Goal: Obtain resource: Obtain resource

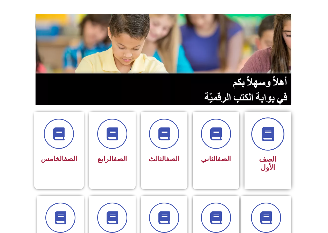
scroll to position [78, 0]
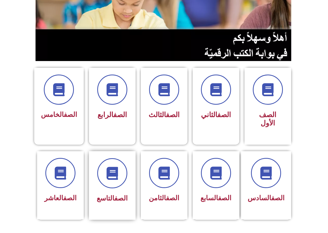
click at [129, 164] on div at bounding box center [112, 173] width 33 height 30
click at [119, 194] on link "الصف" at bounding box center [121, 198] width 13 height 8
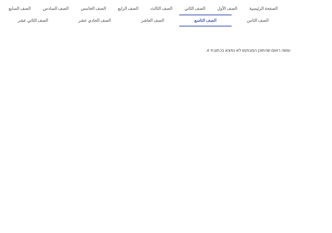
click at [232, 22] on link "الصف التاسع" at bounding box center [205, 21] width 52 height 12
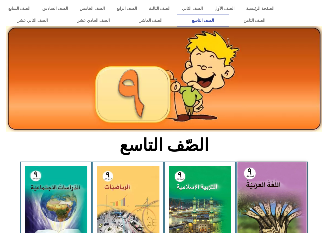
click at [277, 216] on img at bounding box center [272, 204] width 69 height 85
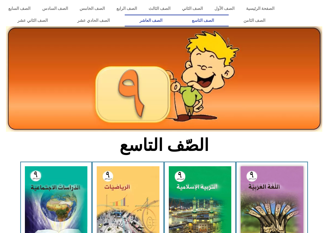
click at [177, 22] on link "الصف العاشر" at bounding box center [151, 21] width 52 height 12
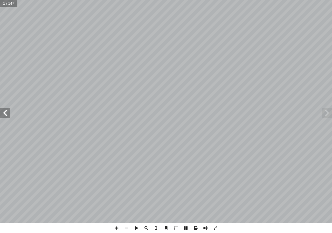
click at [8, 114] on span at bounding box center [5, 113] width 10 height 10
click at [3, 112] on span at bounding box center [5, 113] width 10 height 10
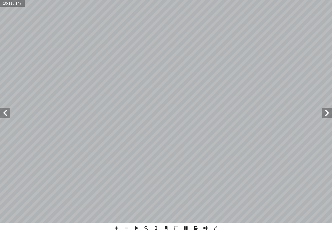
click at [3, 112] on span at bounding box center [5, 113] width 10 height 10
click at [325, 114] on span at bounding box center [327, 113] width 10 height 10
click at [196, 227] on span at bounding box center [196, 228] width 10 height 10
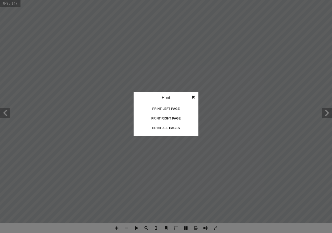
click at [166, 128] on div "Print all pages" at bounding box center [166, 128] width 52 height 8
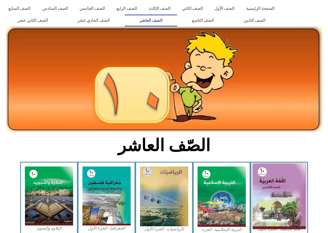
click at [279, 203] on img at bounding box center [279, 196] width 53 height 65
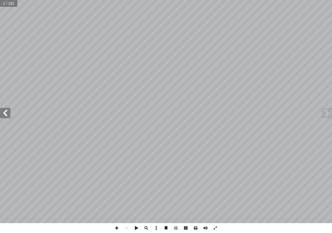
click at [5, 110] on span at bounding box center [5, 113] width 10 height 10
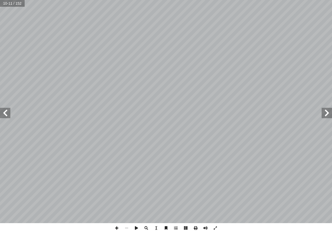
click at [5, 110] on span at bounding box center [5, 113] width 10 height 10
click at [196, 229] on span at bounding box center [196, 228] width 10 height 10
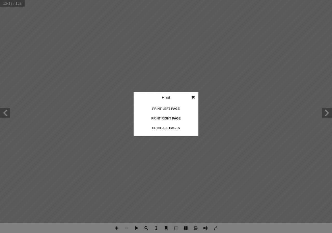
click at [167, 128] on div "Print all pages" at bounding box center [166, 128] width 52 height 8
